Goal: Navigation & Orientation: Find specific page/section

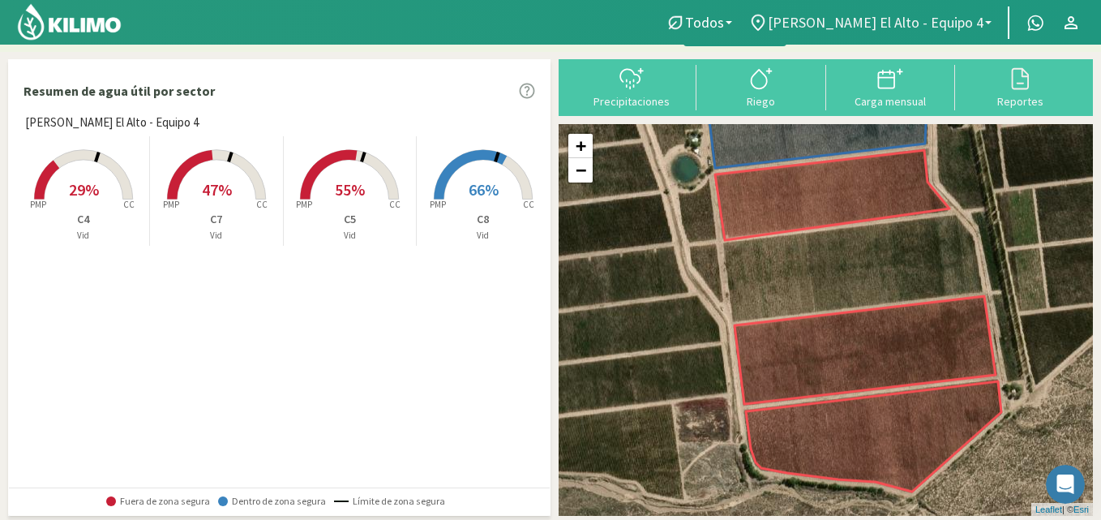
click at [977, 14] on span "[PERSON_NAME] El Alto - Equipo 4" at bounding box center [876, 22] width 216 height 17
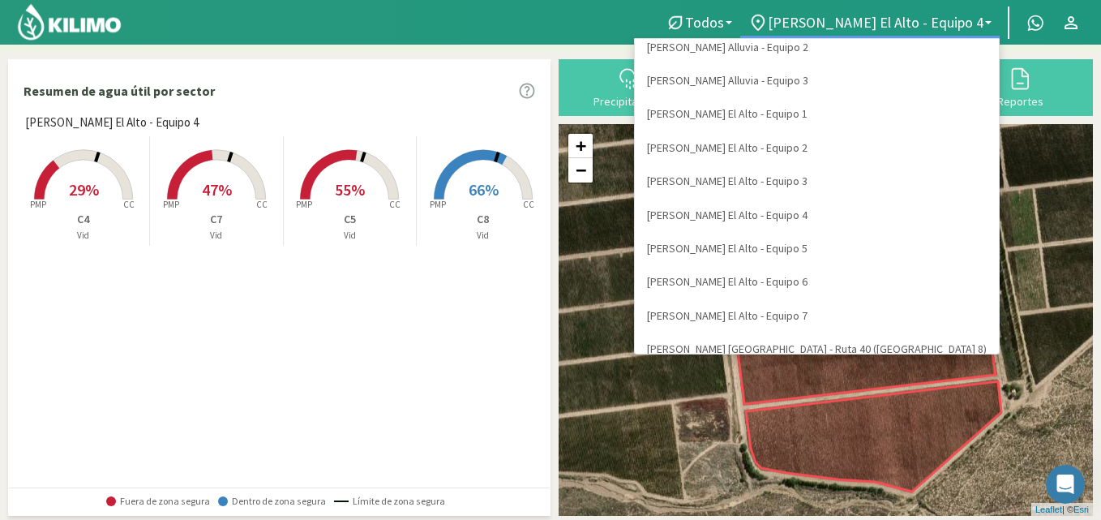
scroll to position [106, 0]
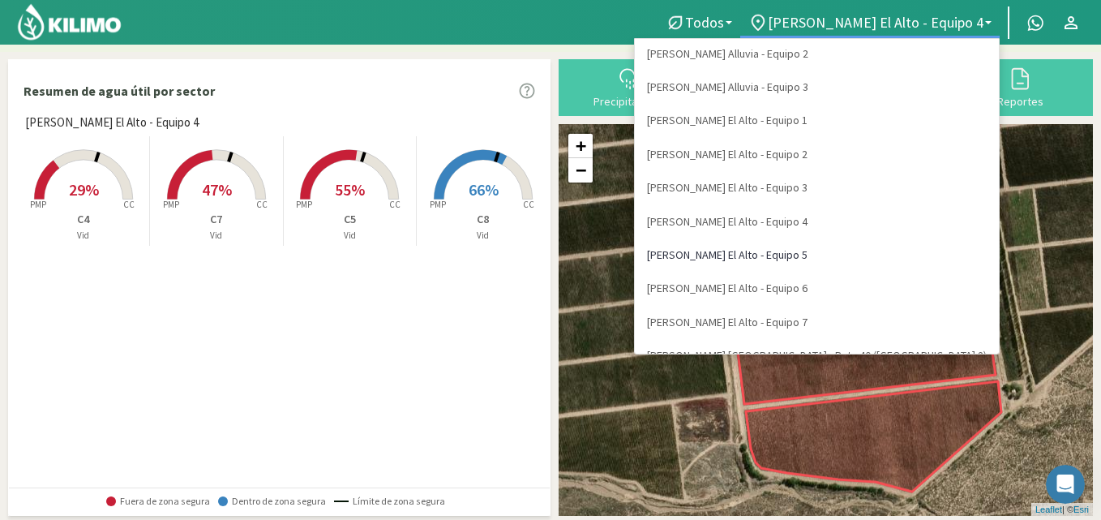
click at [907, 263] on link "[PERSON_NAME] El Alto - Equipo 5" at bounding box center [817, 254] width 364 height 33
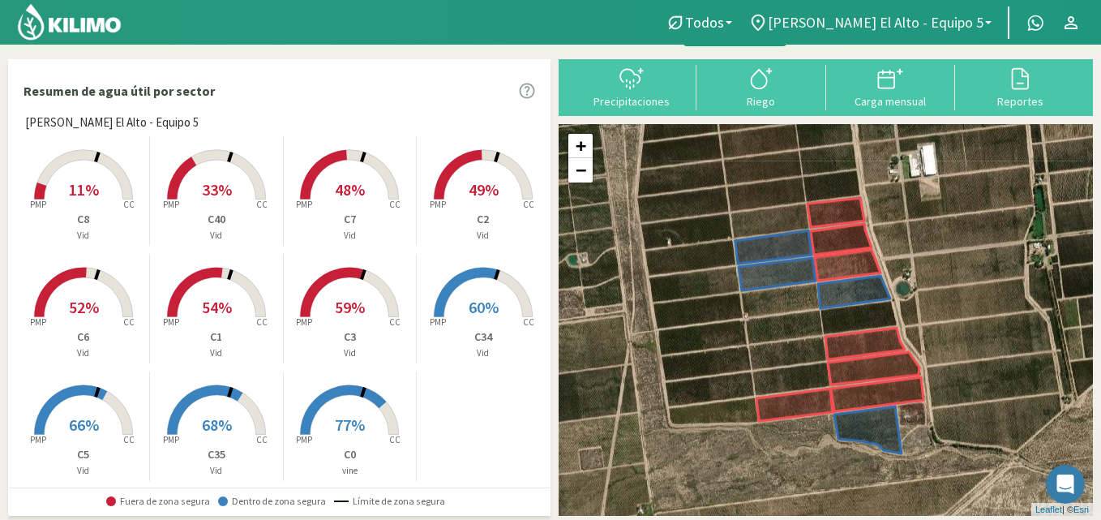
click at [977, 25] on span "[PERSON_NAME] El Alto - Equipo 5" at bounding box center [876, 22] width 216 height 17
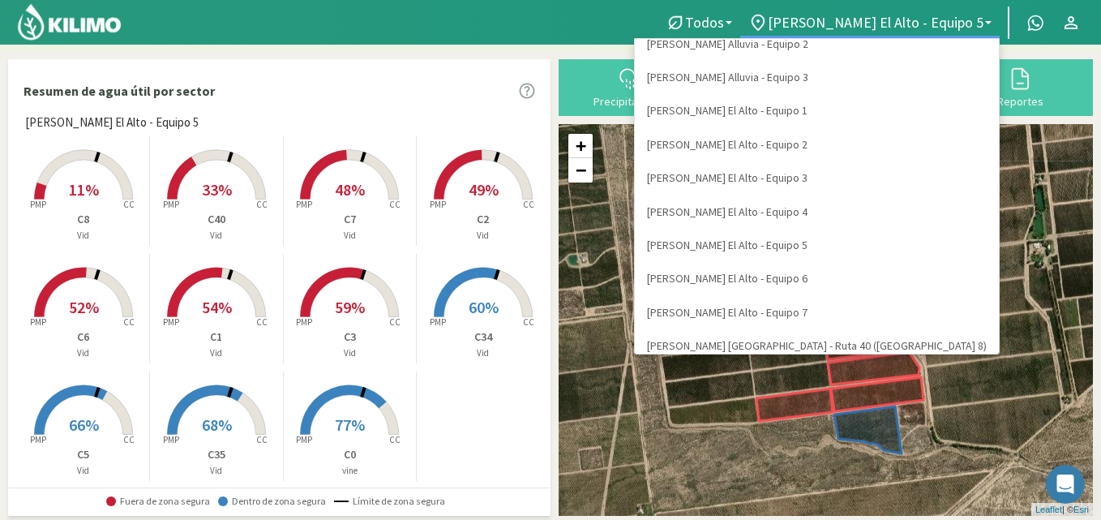
scroll to position [128, 0]
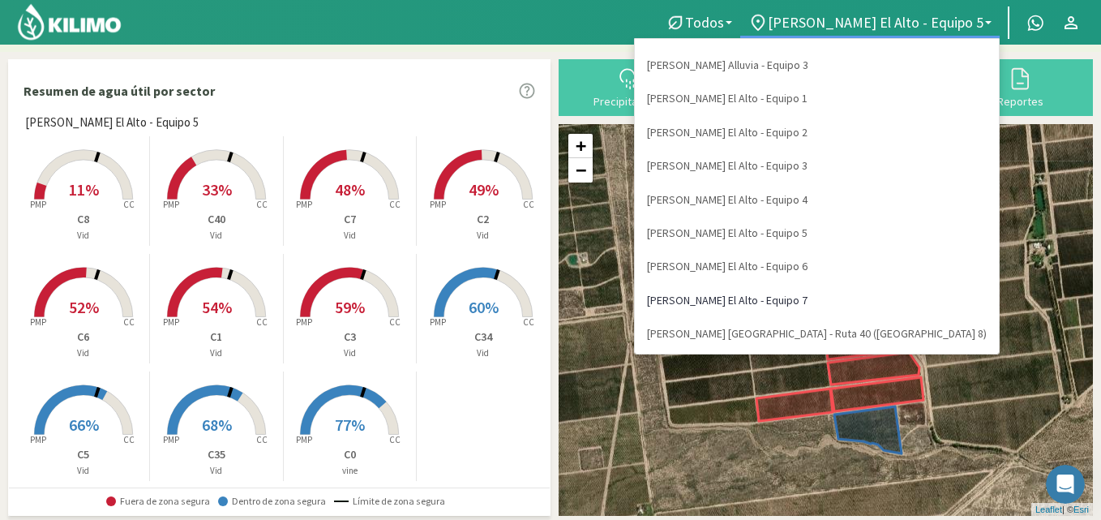
click at [989, 293] on link "[PERSON_NAME] El Alto - Equipo 7" at bounding box center [817, 300] width 364 height 33
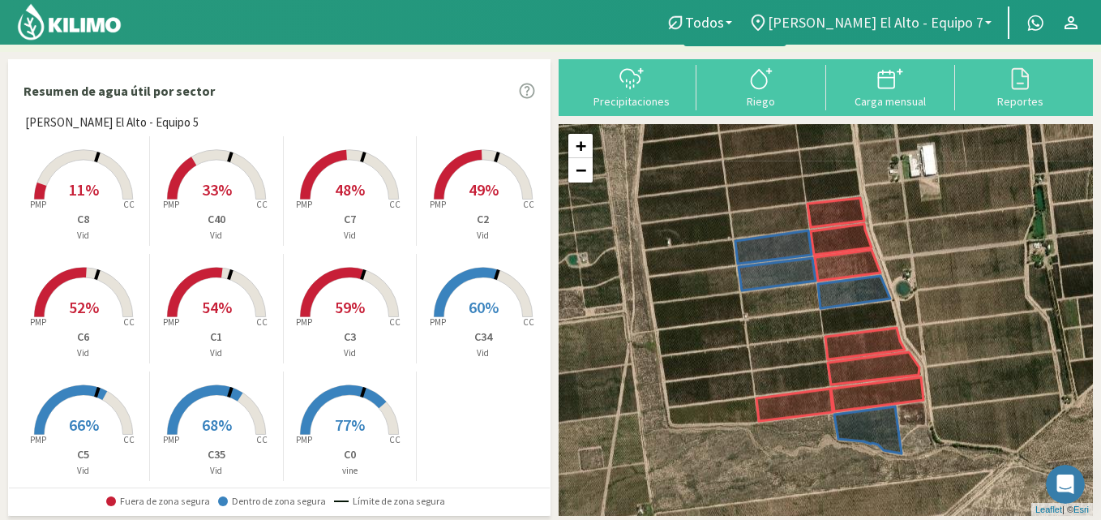
drag, startPoint x: 955, startPoint y: 1, endPoint x: 959, endPoint y: 10, distance: 9.8
click at [956, 1] on nav "Todos Todos Vid vine [PERSON_NAME] [GEOGRAPHIC_DATA] - Equipo 7 Todos [PERSON_N…" at bounding box center [550, 22] width 1101 height 45
click at [957, 14] on span "[PERSON_NAME] El Alto - Equipo 7" at bounding box center [876, 22] width 216 height 17
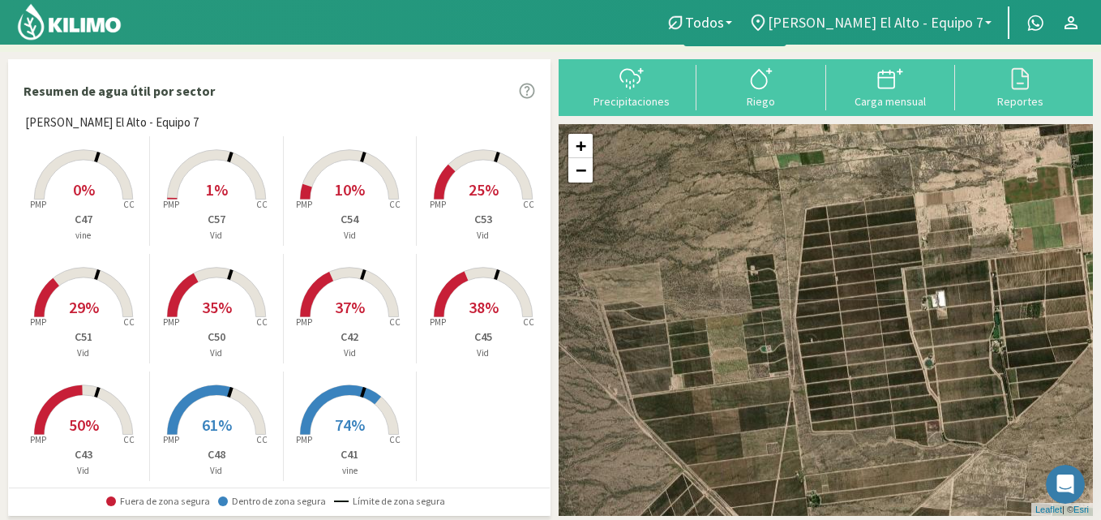
click at [952, 20] on span "[PERSON_NAME] El Alto - Equipo 7" at bounding box center [876, 22] width 216 height 17
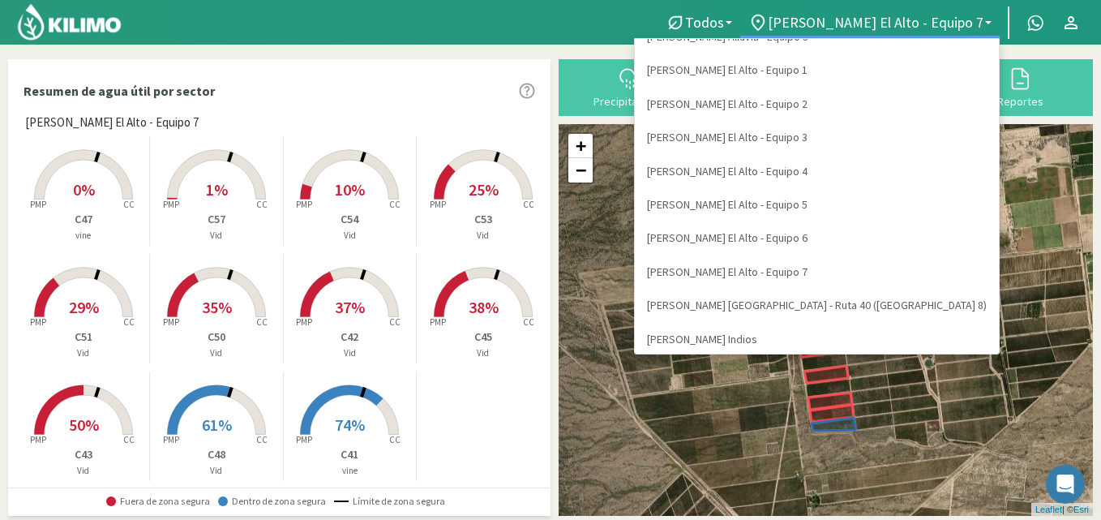
scroll to position [163, 0]
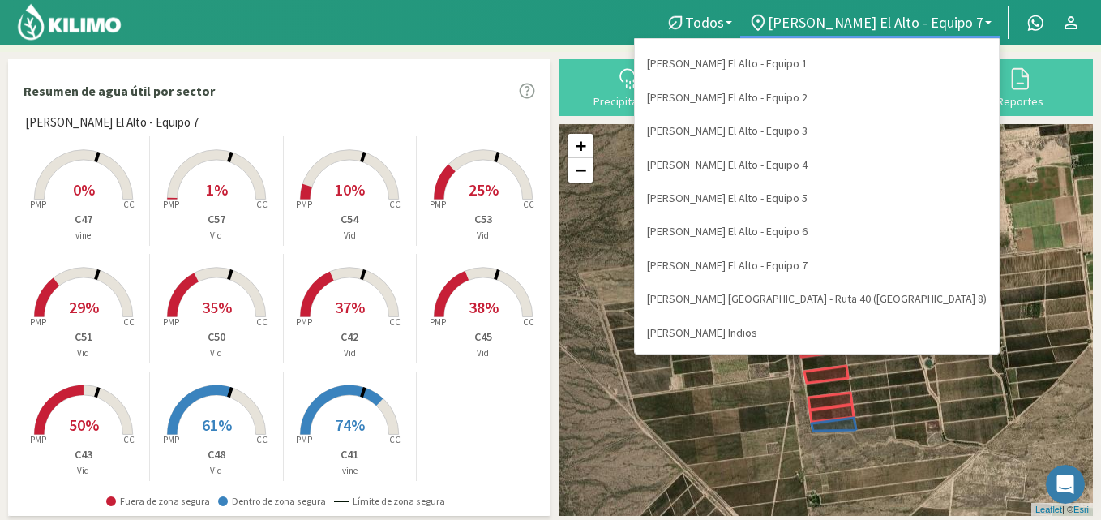
click at [999, 295] on div "+ − Leaflet | © Esri" at bounding box center [825, 319] width 534 height 391
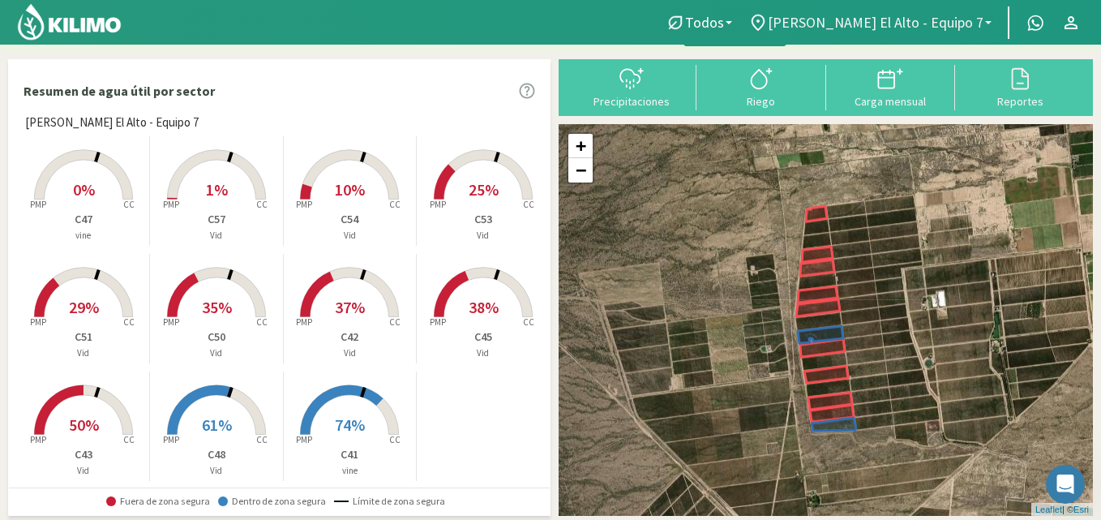
click at [947, 22] on span "[PERSON_NAME] El Alto - Equipo 7" at bounding box center [876, 22] width 216 height 17
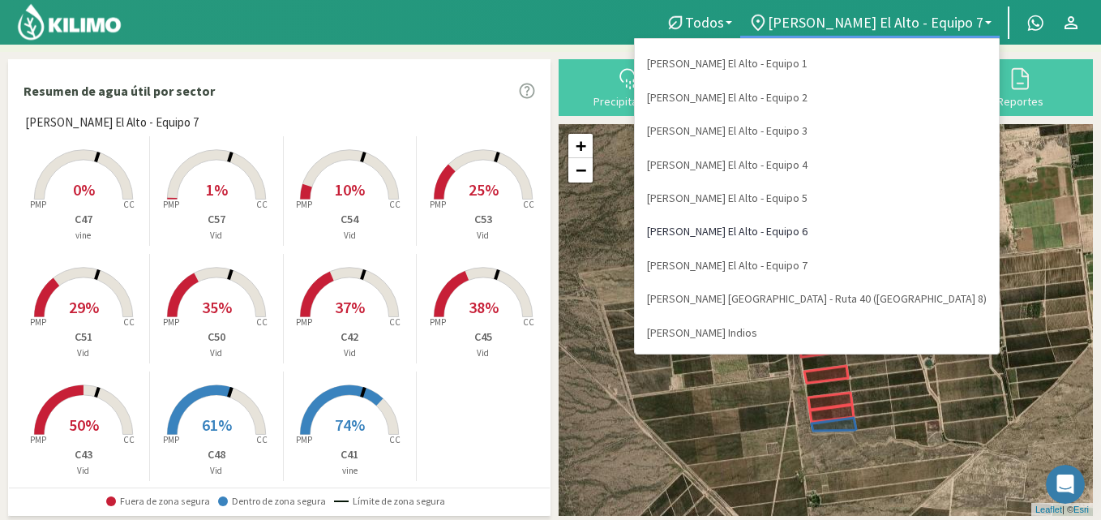
click at [936, 235] on link "[PERSON_NAME] El Alto - Equipo 6" at bounding box center [817, 231] width 364 height 33
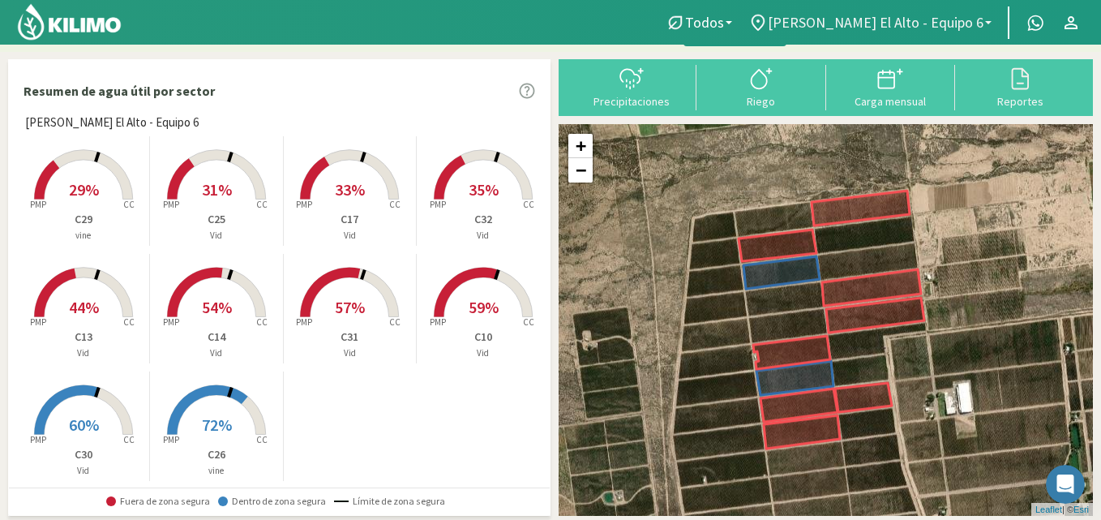
click at [982, 17] on span "[PERSON_NAME] El Alto - Equipo 6" at bounding box center [876, 22] width 216 height 17
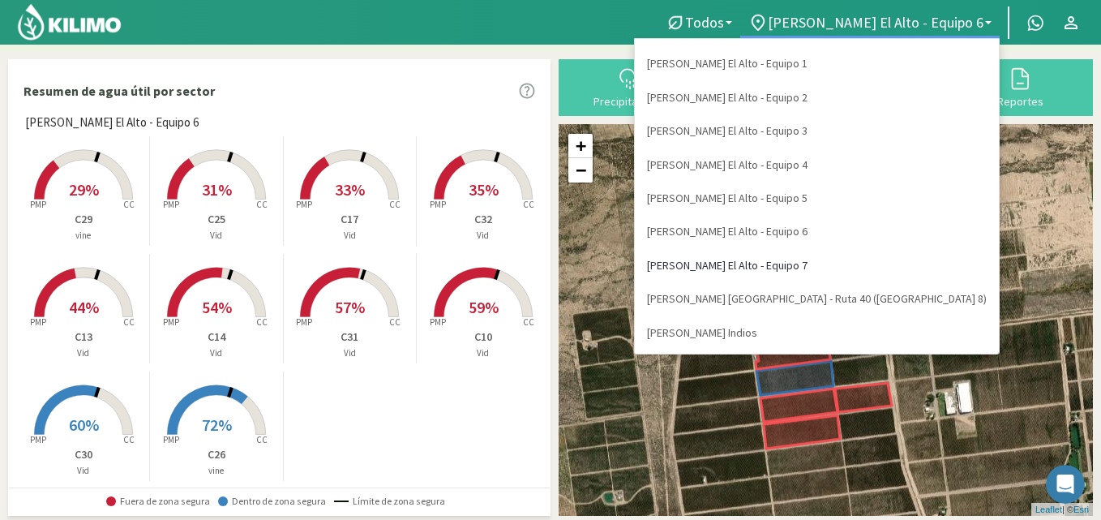
click at [891, 259] on link "[PERSON_NAME] El Alto - Equipo 7" at bounding box center [817, 265] width 364 height 33
